Goal: Task Accomplishment & Management: Complete application form

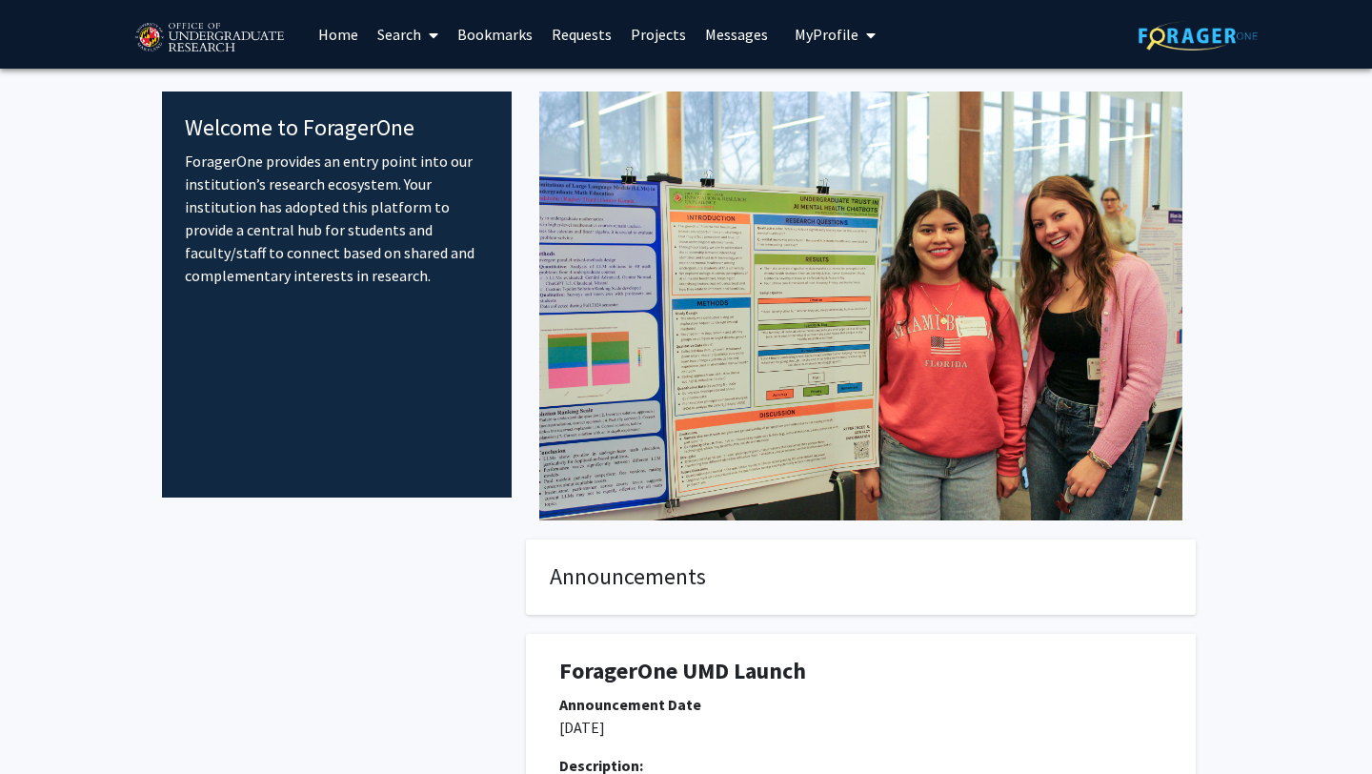
click at [397, 39] on link "Search" at bounding box center [408, 34] width 80 height 67
click at [414, 86] on span "Faculty/Staff" at bounding box center [438, 88] width 140 height 38
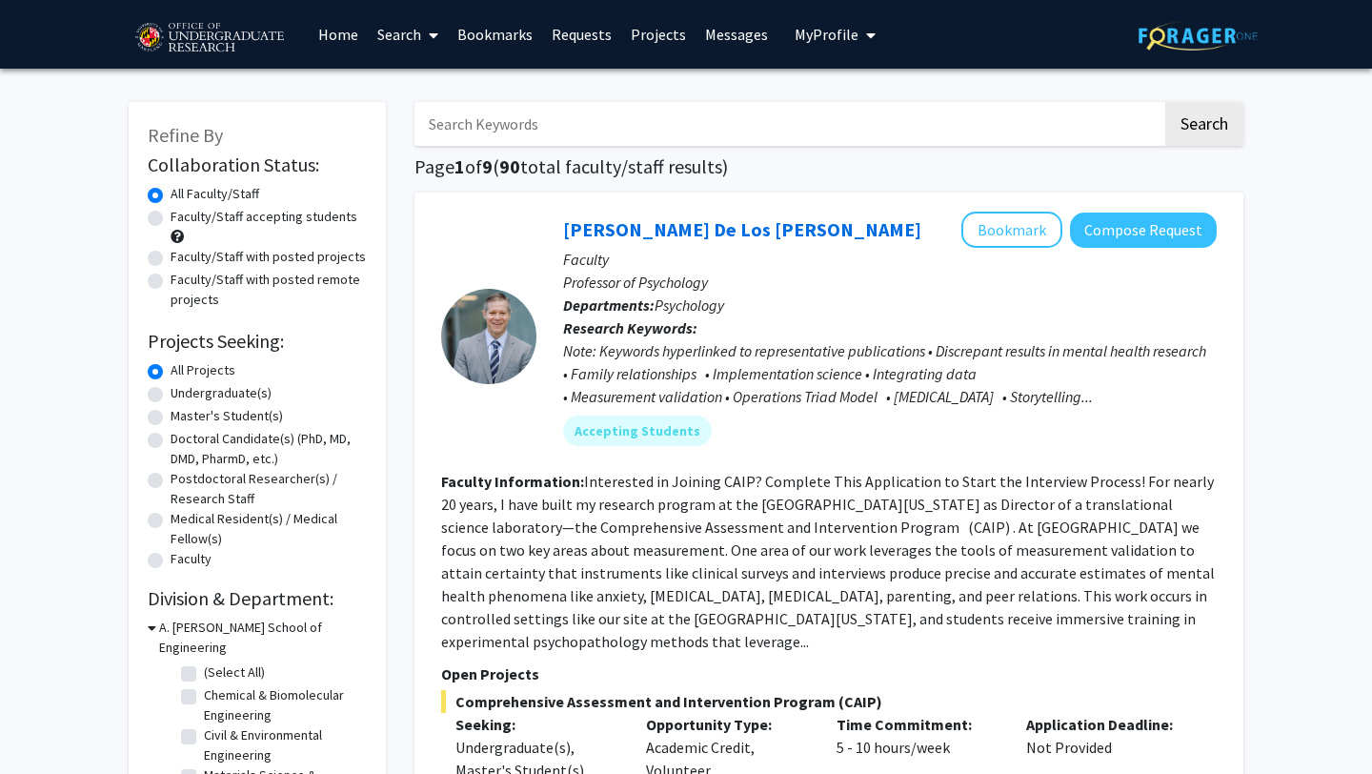
click at [265, 217] on label "Faculty/Staff accepting students" at bounding box center [264, 217] width 187 height 20
click at [183, 217] on input "Faculty/Staff accepting students" at bounding box center [177, 213] width 12 height 12
radio input "true"
click at [249, 399] on label "Undergraduate(s)" at bounding box center [221, 393] width 101 height 20
click at [183, 395] on input "Undergraduate(s)" at bounding box center [177, 389] width 12 height 12
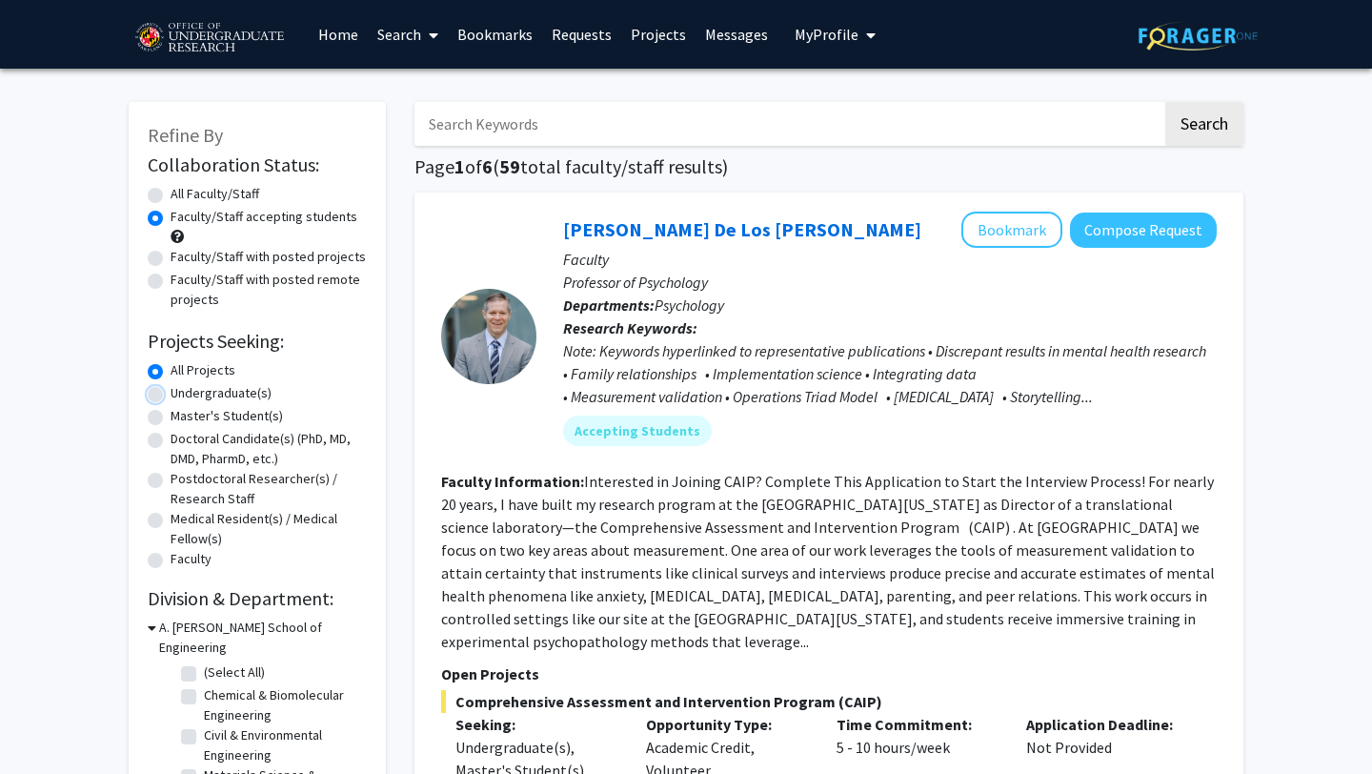
radio input "true"
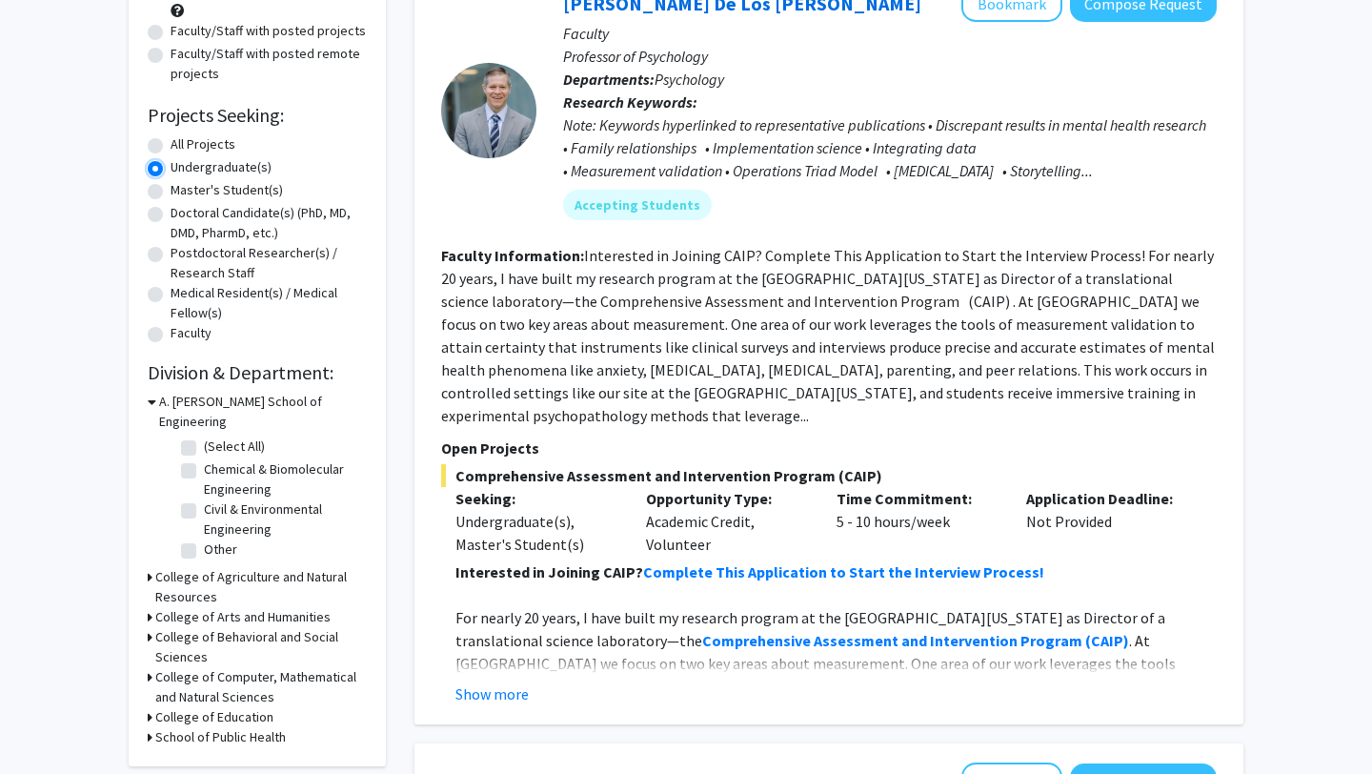
scroll to position [228, 0]
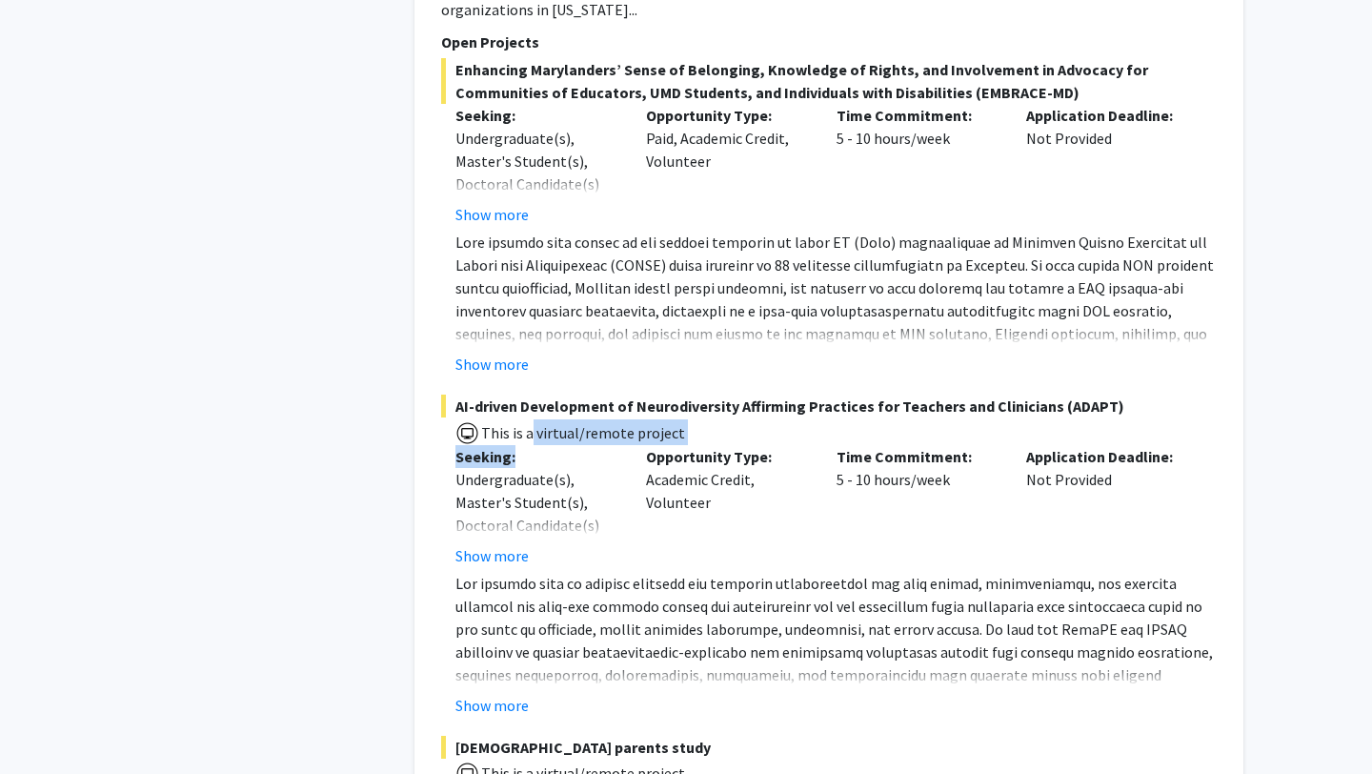
drag, startPoint x: 526, startPoint y: 433, endPoint x: 526, endPoint y: 383, distance: 50.5
click at [526, 394] on div "AI-driven Development of Neurodiversity Affirming Practices for Teachers and Cl…" at bounding box center [829, 555] width 776 height 322
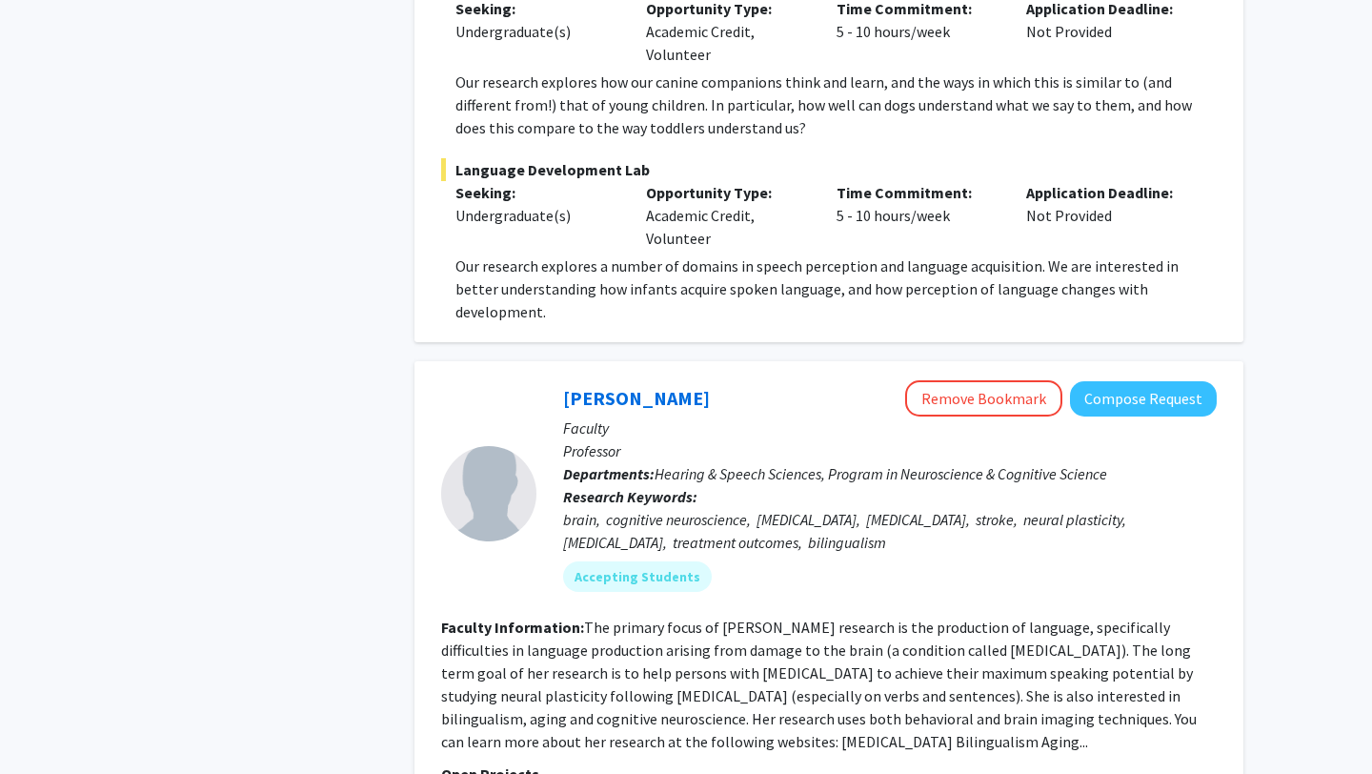
scroll to position [8319, 0]
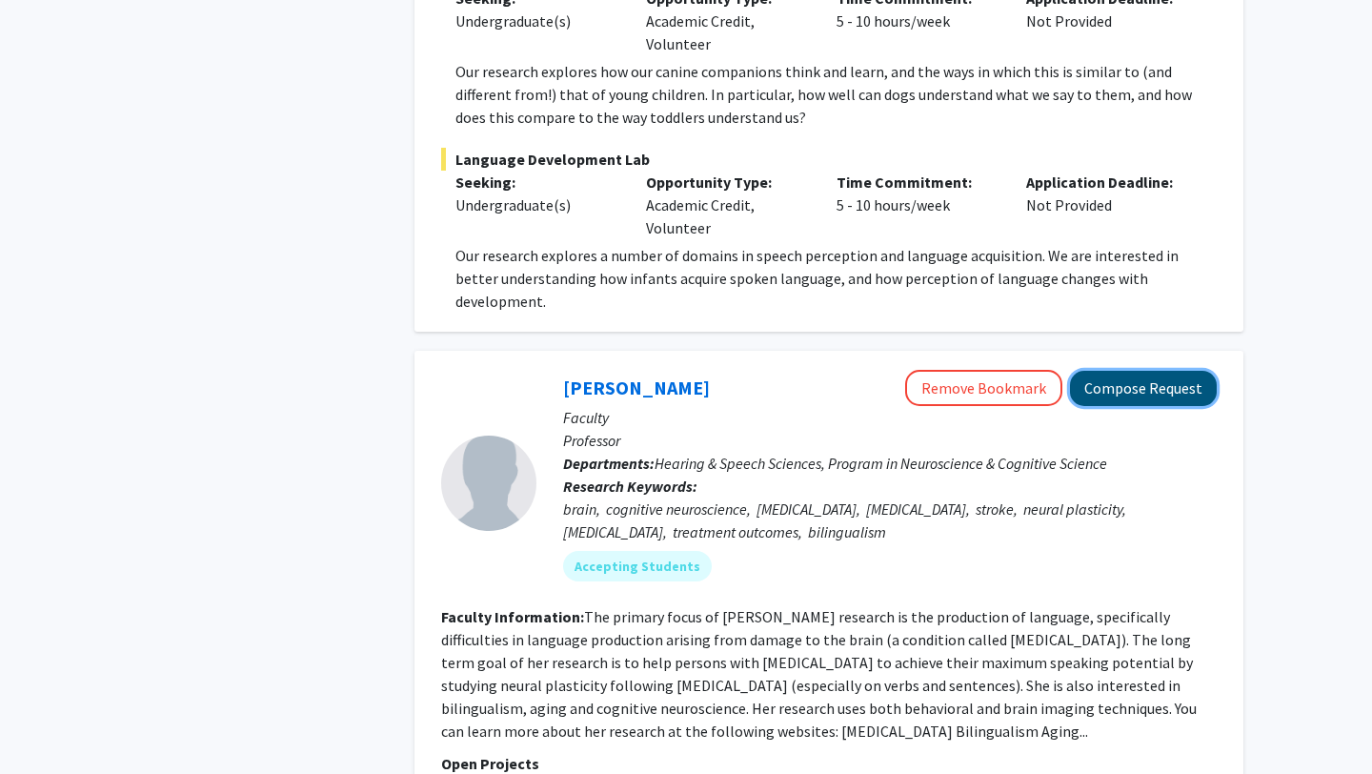
click at [1156, 371] on button "Compose Request" at bounding box center [1143, 388] width 147 height 35
